Goal: Task Accomplishment & Management: Manage account settings

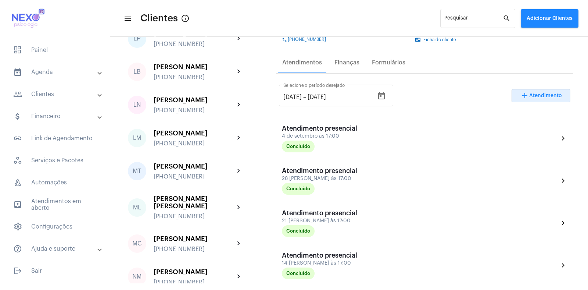
scroll to position [719, 0]
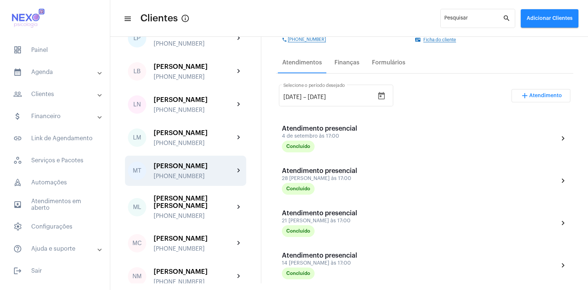
click at [177, 162] on div "[PERSON_NAME] [PHONE_NUMBER]" at bounding box center [194, 170] width 81 height 17
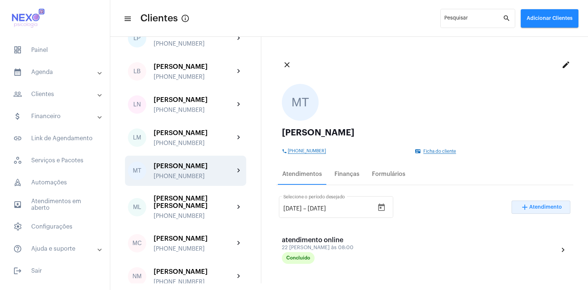
click at [537, 207] on span "Atendimento" at bounding box center [545, 206] width 33 height 5
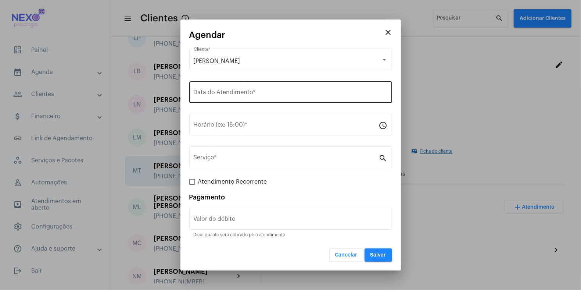
click at [235, 89] on div "Data do Atendimento *" at bounding box center [291, 91] width 194 height 23
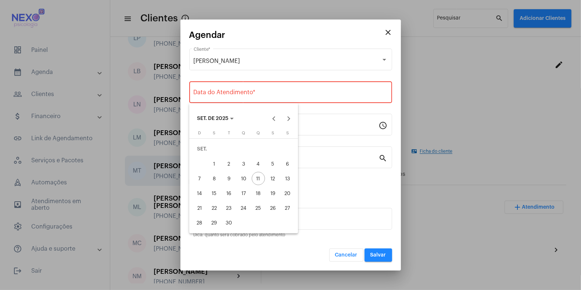
click at [273, 177] on div "12" at bounding box center [272, 178] width 13 height 13
type input "[DATE]"
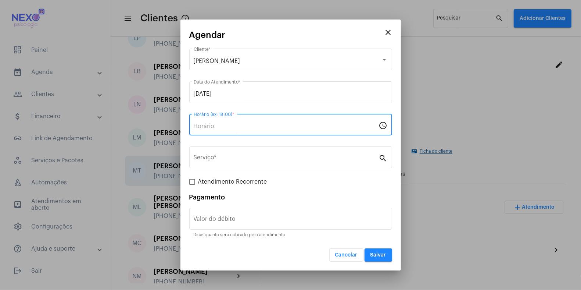
click at [214, 126] on input "Horário (ex: 18:00) *" at bounding box center [286, 126] width 185 height 7
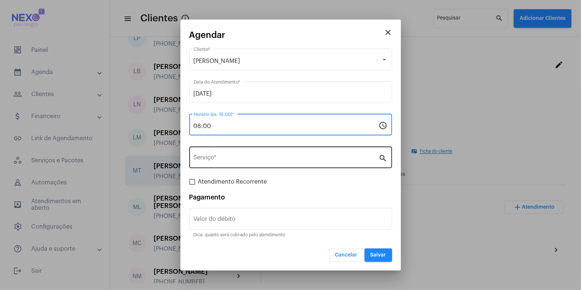
type input "08:00"
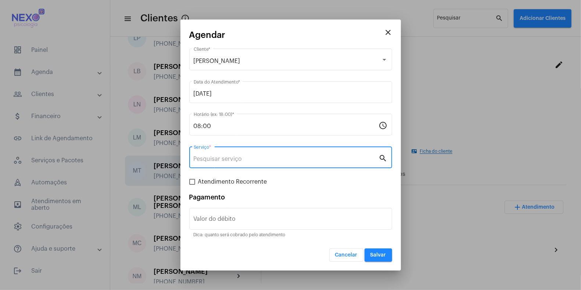
click at [214, 161] on input "Serviço *" at bounding box center [286, 158] width 185 height 7
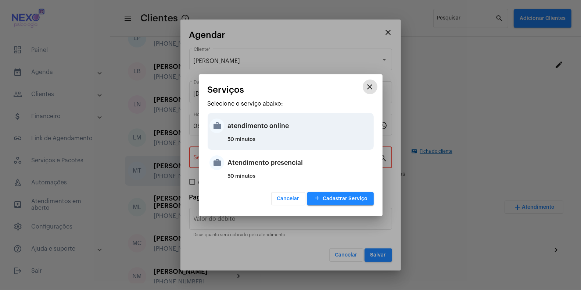
click at [262, 130] on div "atendimento online" at bounding box center [300, 126] width 144 height 22
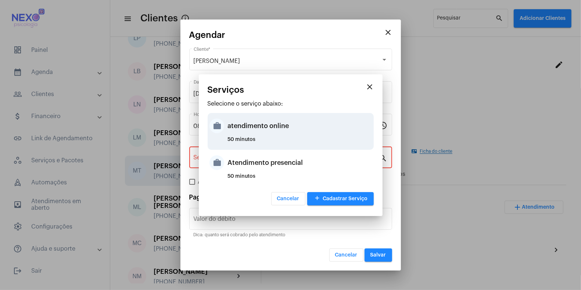
type input "atendimento online"
type input "R$ 150"
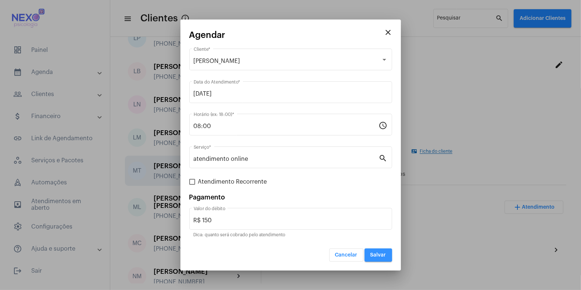
click at [375, 251] on button "Salvar" at bounding box center [379, 254] width 28 height 13
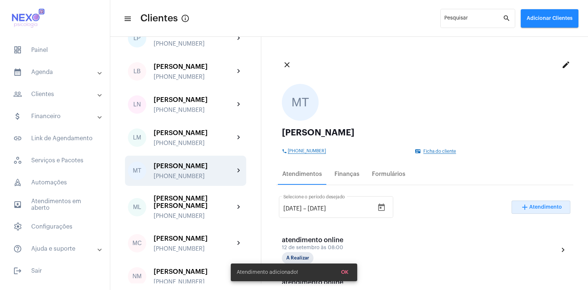
drag, startPoint x: 375, startPoint y: 251, endPoint x: 327, endPoint y: 221, distance: 56.7
click at [327, 221] on div "[DATE] [DATE] – [DATE] Selecione o período desejado" at bounding box center [336, 211] width 114 height 30
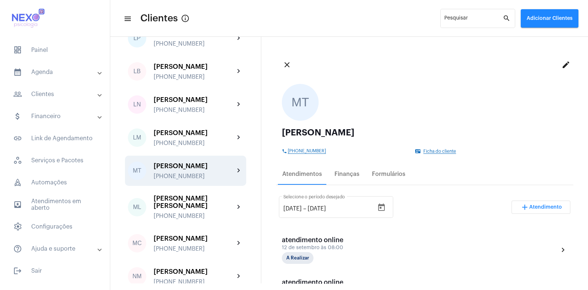
click at [344, 271] on div "[DATE] [DATE] – [DATE] Selecione o período desejado add Atendimento atendimento…" at bounding box center [424, 252] width 291 height 119
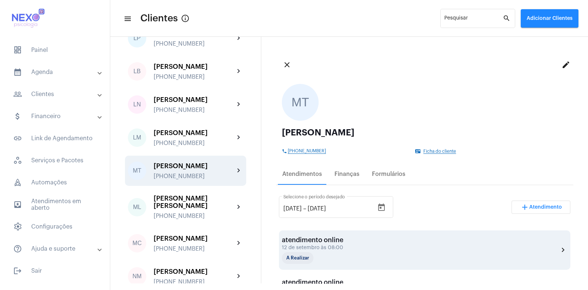
click at [323, 245] on div "12 de setembro às 08:00" at bounding box center [319, 248] width 74 height 6
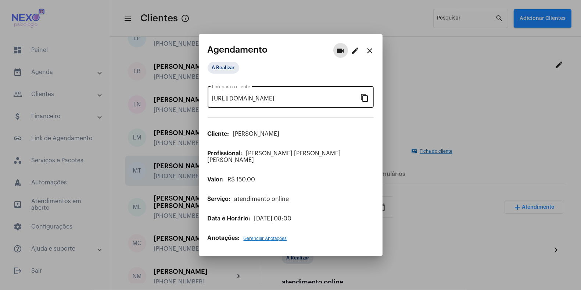
click at [364, 100] on mat-icon "content_copy" at bounding box center [365, 97] width 9 height 9
click at [371, 55] on mat-icon "close" at bounding box center [370, 50] width 9 height 9
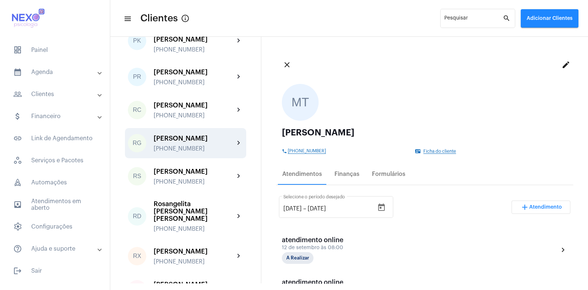
click at [179, 135] on div "[PERSON_NAME] [PHONE_NUMBER]" at bounding box center [194, 143] width 81 height 17
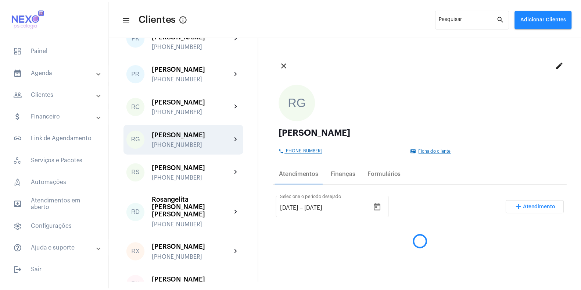
scroll to position [994, 0]
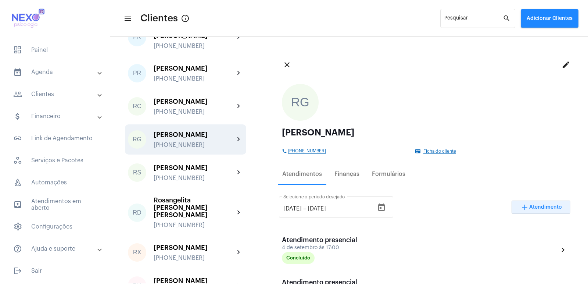
click at [536, 204] on span "add Atendimento" at bounding box center [541, 206] width 42 height 5
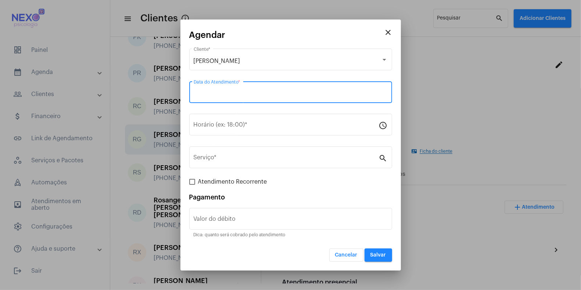
click at [232, 94] on input "Data do Atendimento *" at bounding box center [291, 93] width 194 height 7
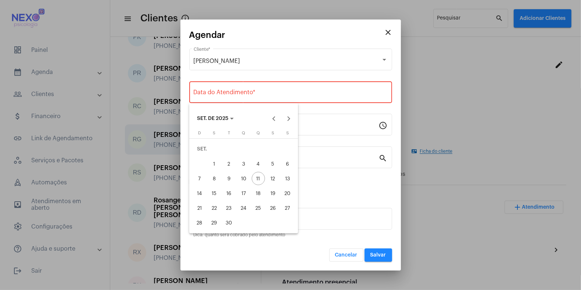
click at [277, 179] on div "12" at bounding box center [272, 178] width 13 height 13
type input "[DATE]"
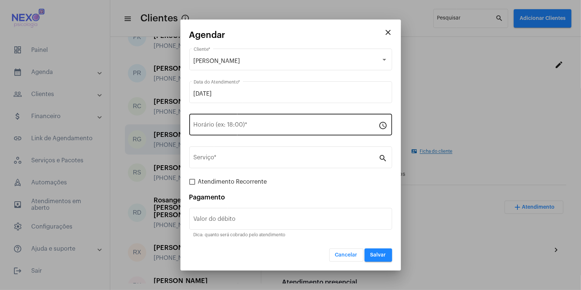
click at [198, 121] on div "Horário (ex: 18:00) *" at bounding box center [286, 123] width 185 height 23
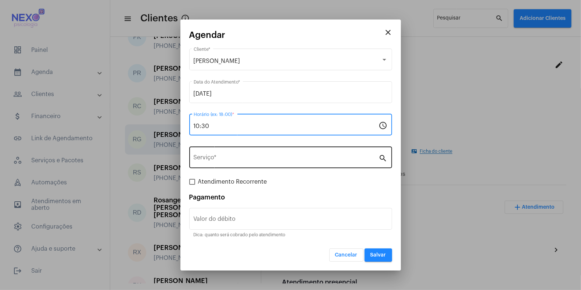
type input "10:30"
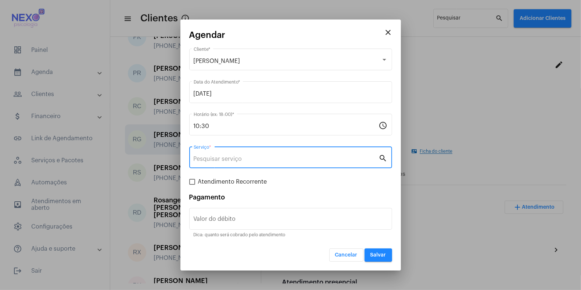
click at [304, 158] on input "Serviço *" at bounding box center [286, 158] width 185 height 7
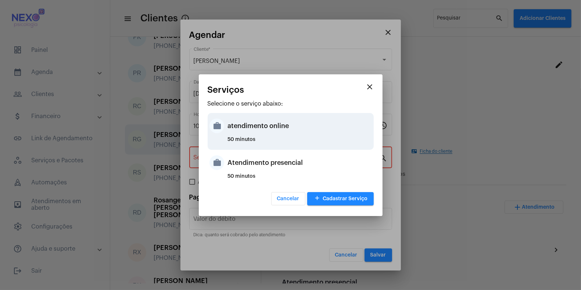
click at [293, 124] on div "atendimento online" at bounding box center [300, 126] width 144 height 22
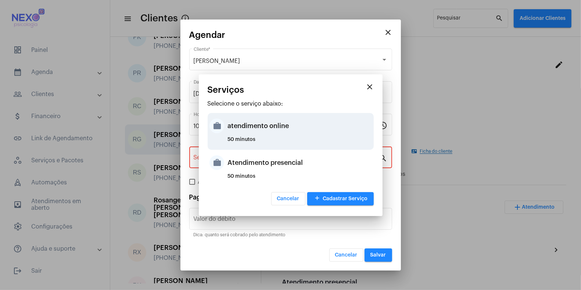
type input "atendimento online"
type input "R$ 150"
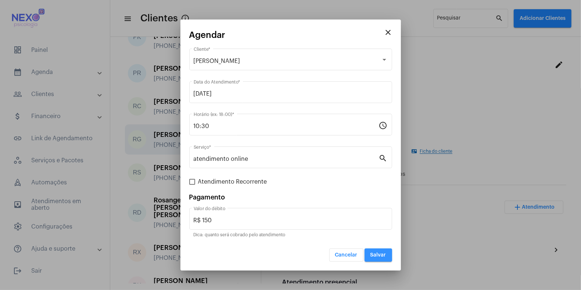
click at [379, 254] on span "Salvar" at bounding box center [379, 254] width 16 height 5
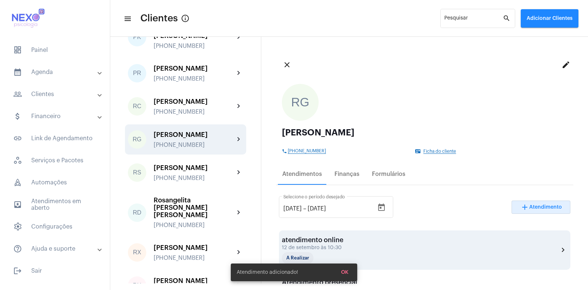
click at [328, 240] on div "atendimento online" at bounding box center [319, 239] width 74 height 7
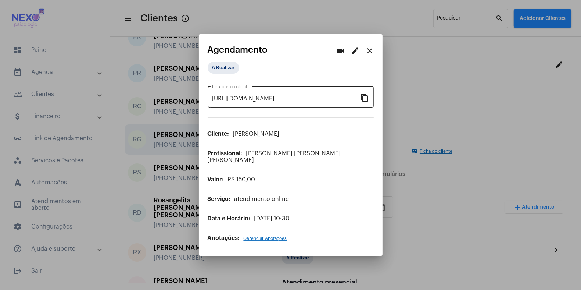
click at [366, 101] on mat-icon "content_copy" at bounding box center [365, 97] width 9 height 9
click at [371, 55] on mat-icon "close" at bounding box center [370, 50] width 9 height 9
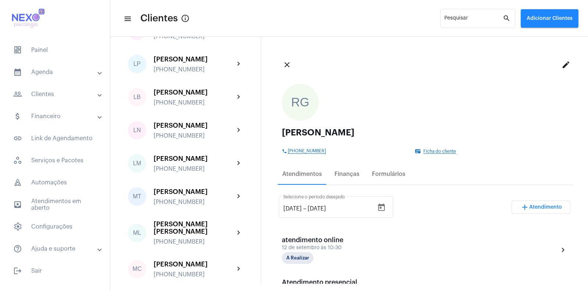
scroll to position [693, 0]
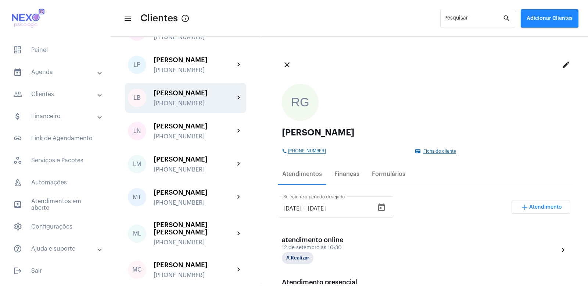
click at [198, 100] on div "[PHONE_NUMBER]" at bounding box center [194, 103] width 81 height 7
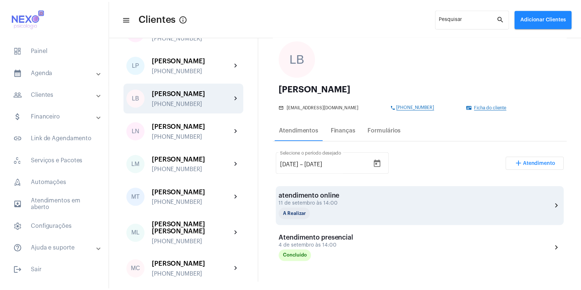
scroll to position [44, 0]
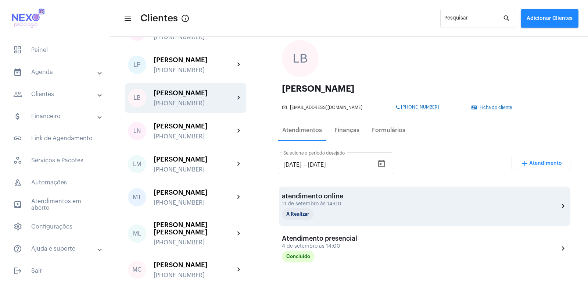
click at [358, 196] on div "atendimento online 11 de setembro às 14:00 A Realizar chevron_right" at bounding box center [425, 206] width 286 height 28
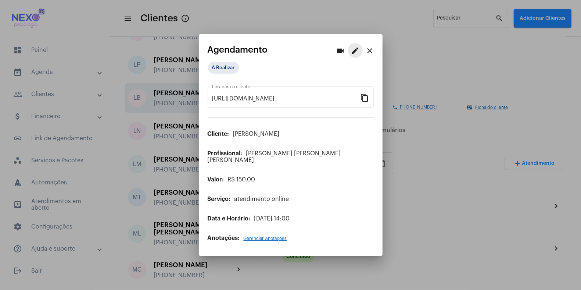
click at [354, 52] on mat-icon "edit" at bounding box center [355, 50] width 9 height 9
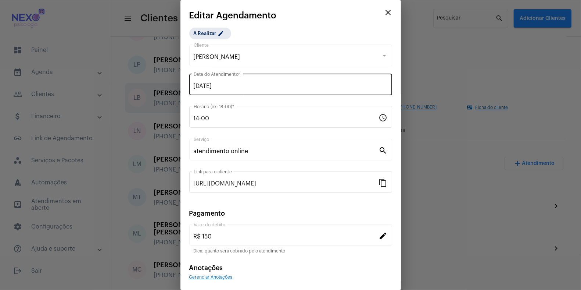
click at [198, 83] on input "[DATE]" at bounding box center [291, 86] width 194 height 7
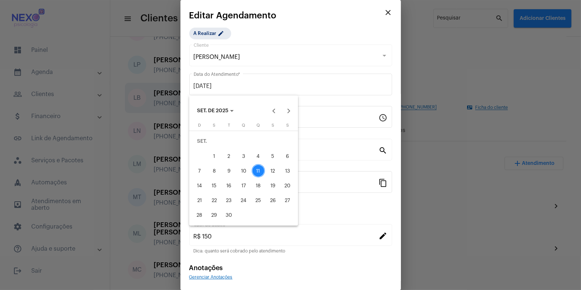
click at [273, 167] on div "12" at bounding box center [272, 170] width 13 height 13
type input "[DATE]"
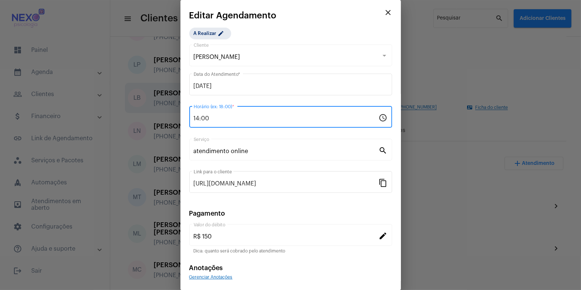
click at [198, 119] on input "14:00" at bounding box center [286, 118] width 185 height 7
click at [202, 118] on input "10:0" at bounding box center [286, 118] width 185 height 7
drag, startPoint x: 194, startPoint y: 118, endPoint x: 199, endPoint y: 118, distance: 5.1
click at [199, 118] on input "10:0" at bounding box center [286, 118] width 185 height 7
click at [203, 118] on input "09:0" at bounding box center [286, 118] width 185 height 7
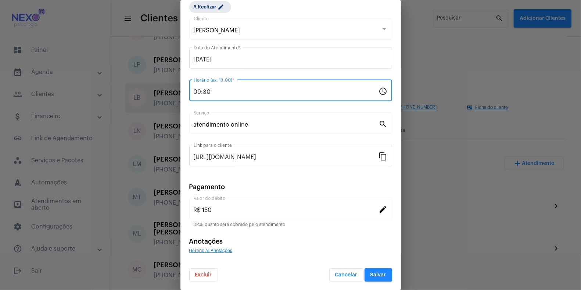
scroll to position [27, 0]
type input "09:30"
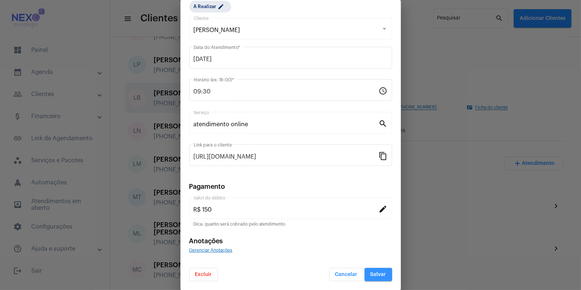
click at [376, 272] on span "Salvar" at bounding box center [379, 274] width 16 height 5
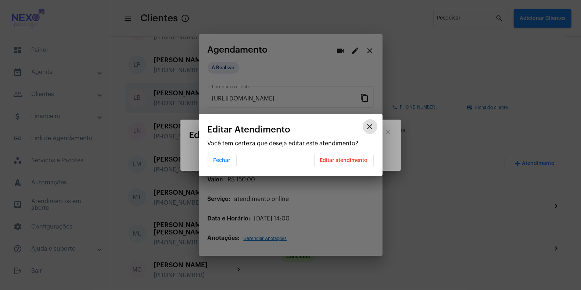
click at [348, 162] on span "Editar atendimento" at bounding box center [344, 160] width 48 height 5
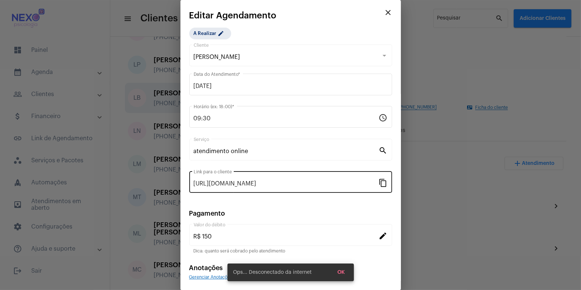
click at [379, 182] on mat-icon "content_copy" at bounding box center [383, 182] width 9 height 9
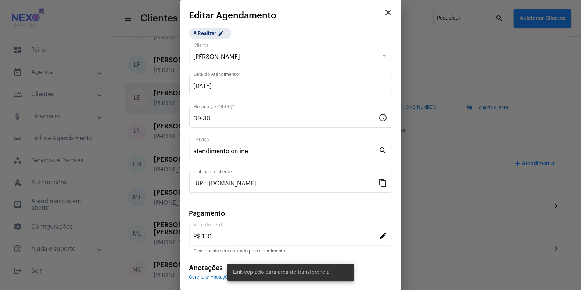
click at [434, 199] on div at bounding box center [290, 145] width 581 height 290
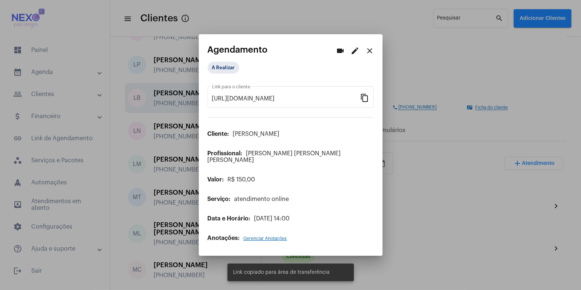
click at [373, 54] on mat-icon "close" at bounding box center [370, 50] width 9 height 9
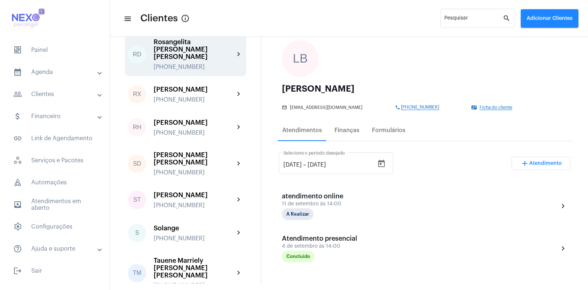
scroll to position [1189, 0]
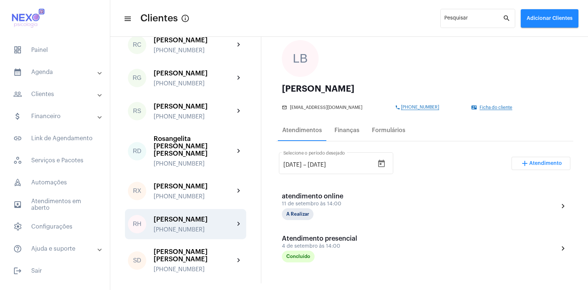
scroll to position [1055, 0]
click at [179, 216] on div "[PERSON_NAME]" at bounding box center [194, 219] width 81 height 7
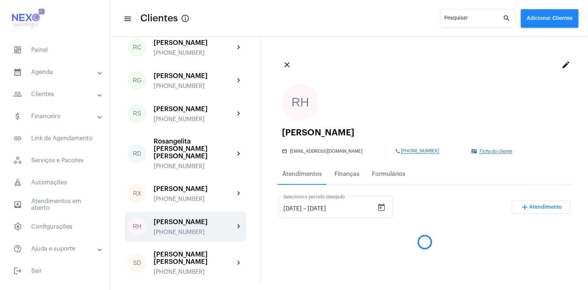
scroll to position [1053, 0]
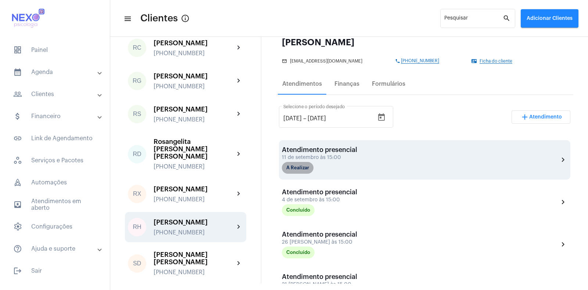
click at [301, 165] on mat-chip "A Realizar" at bounding box center [298, 168] width 32 height 12
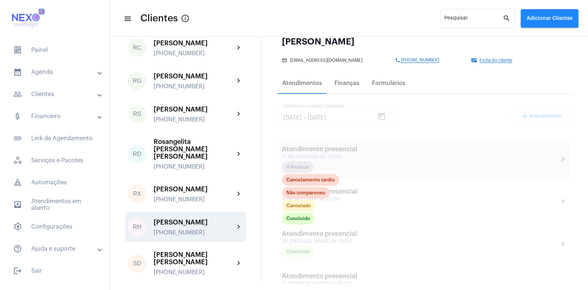
scroll to position [91, 0]
click at [292, 220] on mat-chip "Concluído" at bounding box center [298, 218] width 33 height 12
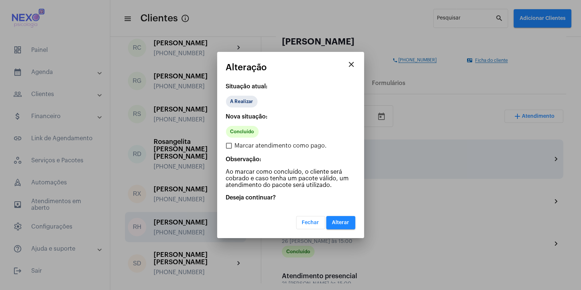
click at [339, 219] on button "Alterar" at bounding box center [340, 222] width 29 height 13
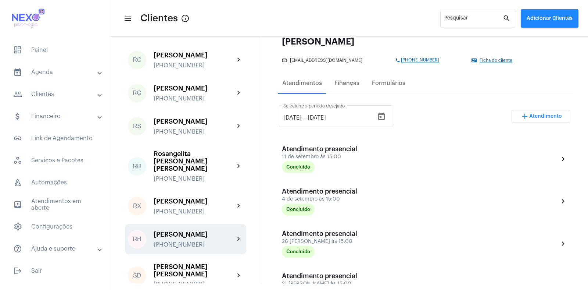
scroll to position [1189, 0]
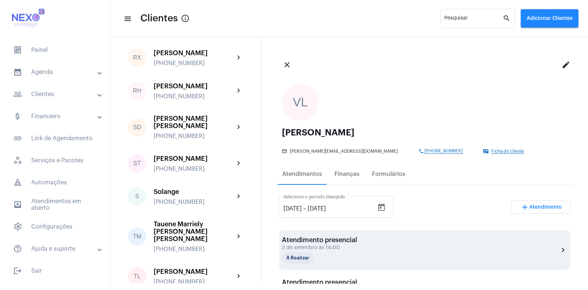
click at [305, 249] on div "2 de setembro às 14:00" at bounding box center [319, 248] width 75 height 6
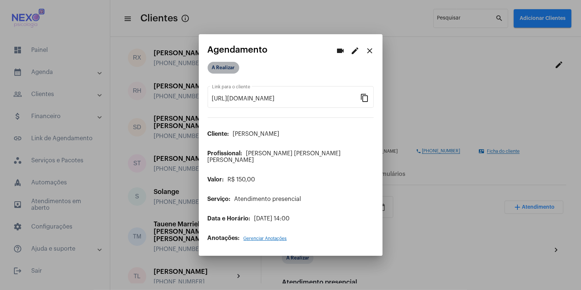
click at [230, 72] on mat-chip "A Realizar" at bounding box center [224, 68] width 32 height 12
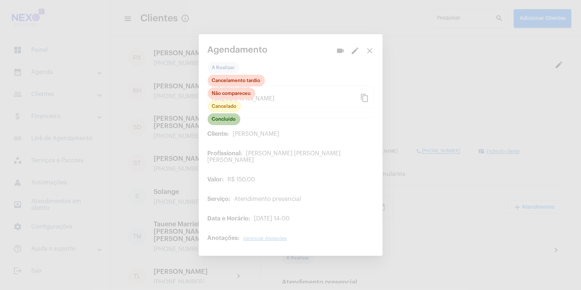
click at [223, 124] on mat-chip "Concluído" at bounding box center [224, 119] width 33 height 12
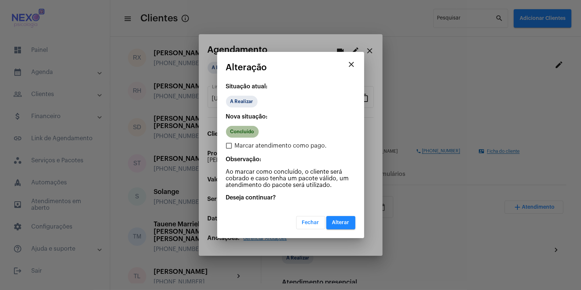
click at [241, 132] on mat-chip "Concluído" at bounding box center [242, 132] width 33 height 12
click at [341, 224] on span "Alterar" at bounding box center [340, 222] width 17 height 5
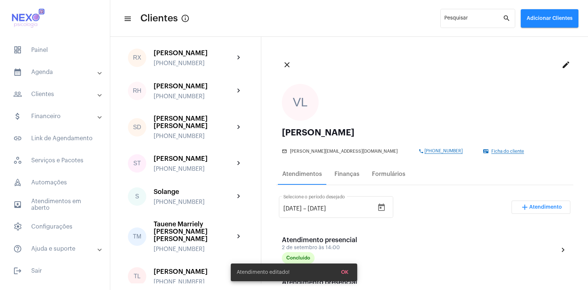
click at [544, 206] on span "Atendimento" at bounding box center [545, 206] width 33 height 5
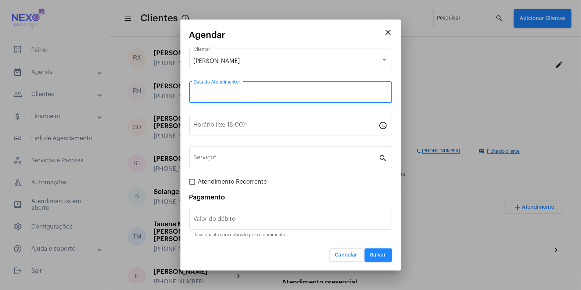
click at [218, 93] on input "Data do Atendimento *" at bounding box center [291, 93] width 194 height 7
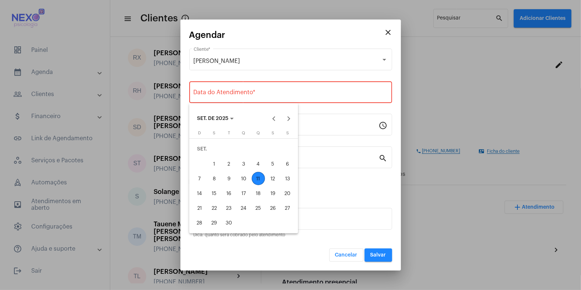
click at [259, 179] on div "11" at bounding box center [258, 178] width 13 height 13
type input "[DATE]"
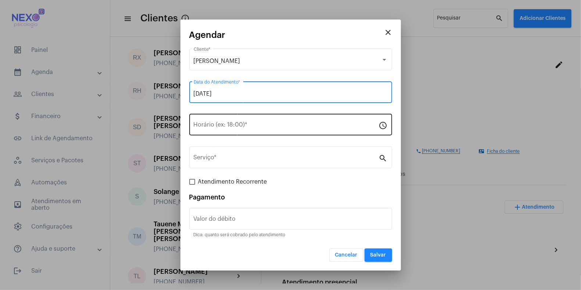
click at [227, 125] on input "Horário (ex: 18:00) *" at bounding box center [286, 126] width 185 height 7
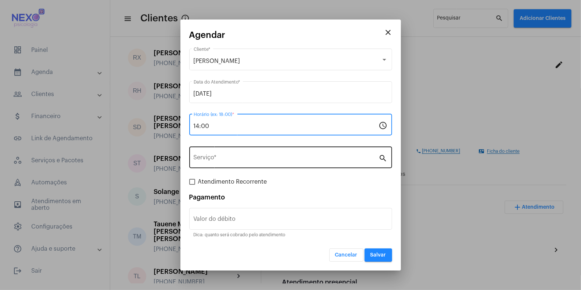
type input "14:00"
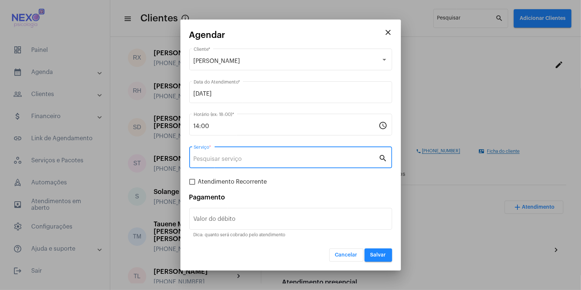
click at [225, 160] on input "Serviço *" at bounding box center [286, 158] width 185 height 7
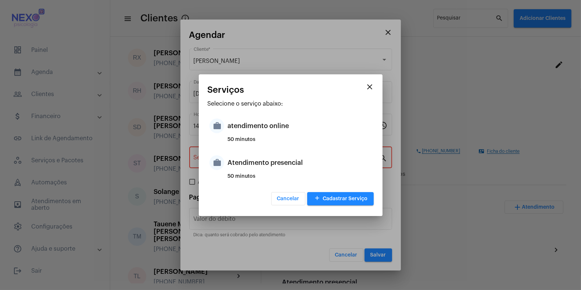
click at [233, 161] on div "Atendimento presencial" at bounding box center [300, 162] width 144 height 22
type input "Atendimento presencial"
type input "R$ 150"
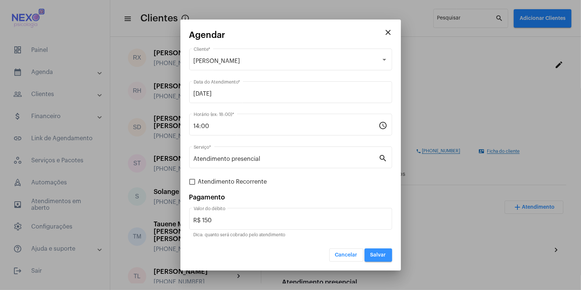
click at [380, 255] on span "Salvar" at bounding box center [379, 254] width 16 height 5
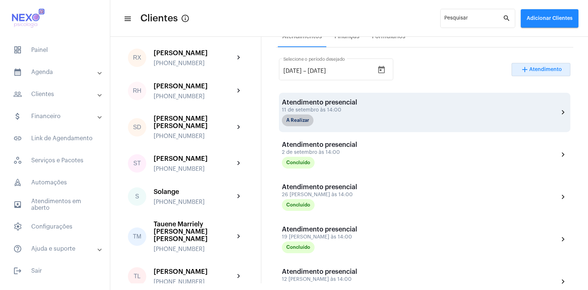
scroll to position [138, 0]
click at [298, 120] on mat-chip "A Realizar" at bounding box center [298, 120] width 32 height 12
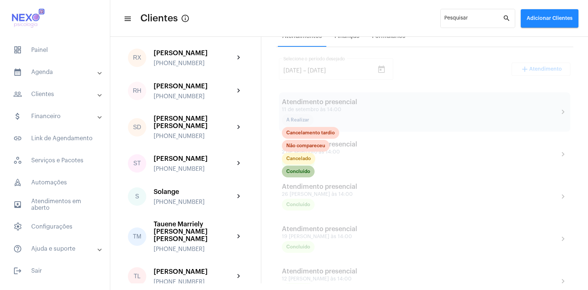
click at [301, 172] on mat-chip "Concluído" at bounding box center [298, 171] width 33 height 12
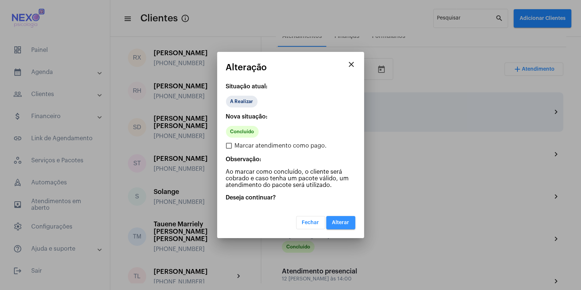
click at [338, 222] on span "Alterar" at bounding box center [340, 222] width 17 height 5
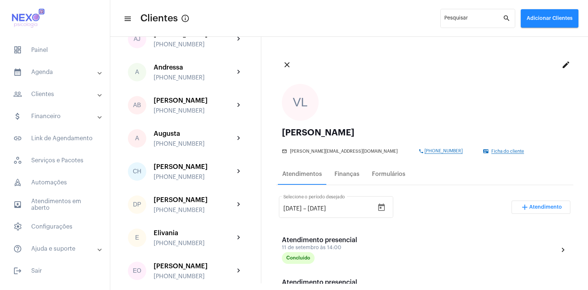
scroll to position [129, 0]
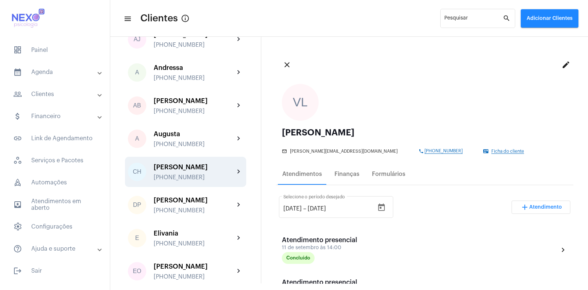
click at [176, 179] on div "[PHONE_NUMBER]" at bounding box center [194, 177] width 81 height 7
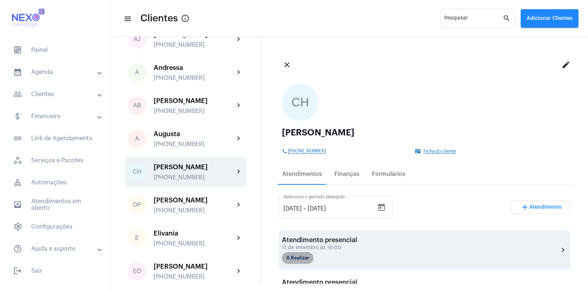
click at [303, 256] on mat-chip "A Realizar" at bounding box center [298, 258] width 32 height 12
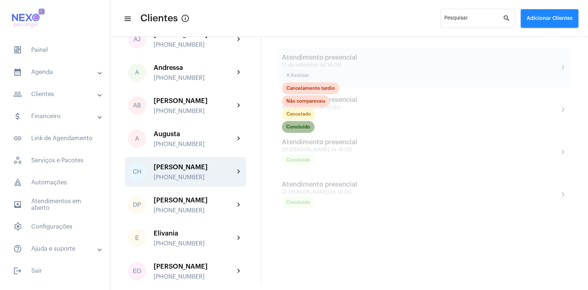
click at [300, 123] on mat-chip "Concluído" at bounding box center [298, 127] width 33 height 12
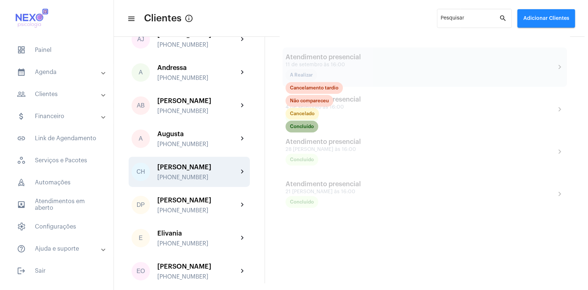
scroll to position [183, 0]
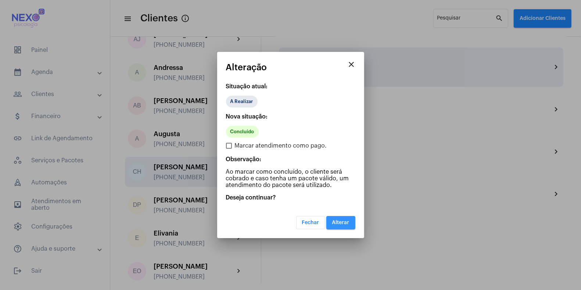
click at [343, 222] on span "Alterar" at bounding box center [340, 222] width 17 height 5
